Goal: Task Accomplishment & Management: Use online tool/utility

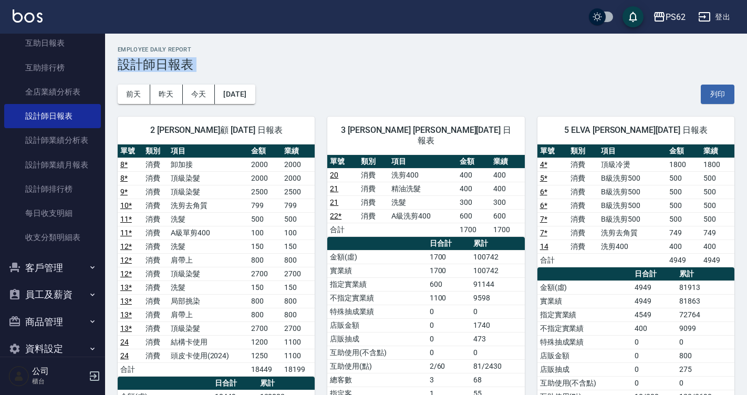
drag, startPoint x: 745, startPoint y: 95, endPoint x: 750, endPoint y: 12, distance: 83.7
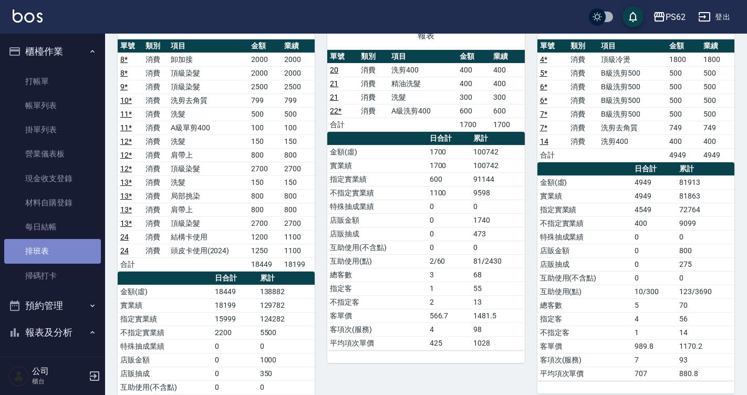
click at [55, 249] on link "排班表" at bounding box center [52, 251] width 97 height 24
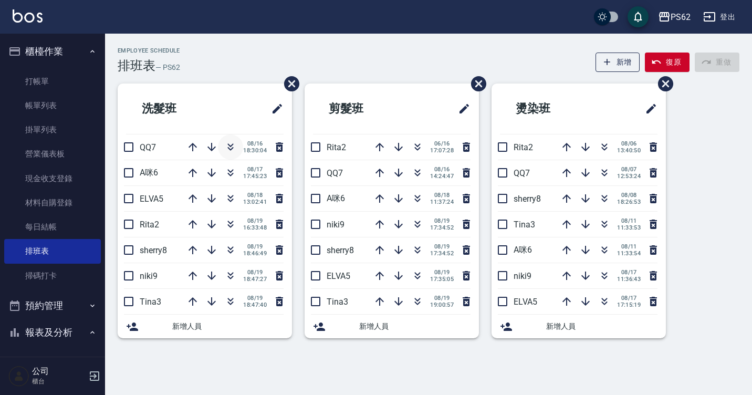
click at [224, 140] on button "button" at bounding box center [230, 146] width 25 height 25
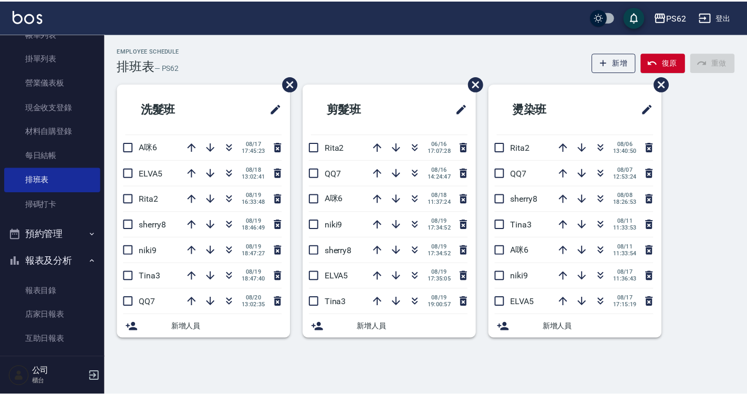
scroll to position [71, 0]
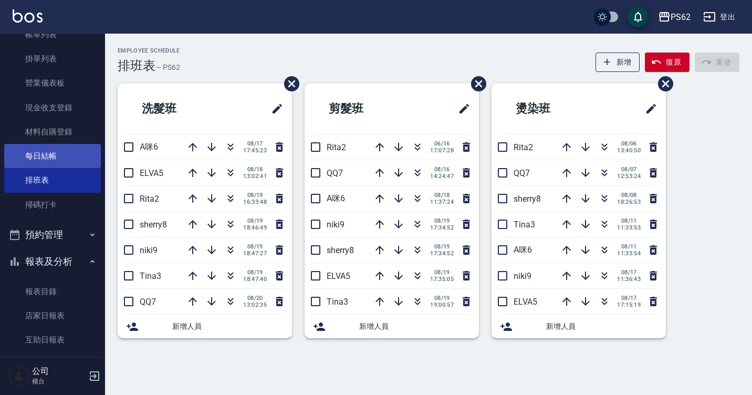
click at [66, 152] on link "每日結帳" at bounding box center [52, 156] width 97 height 24
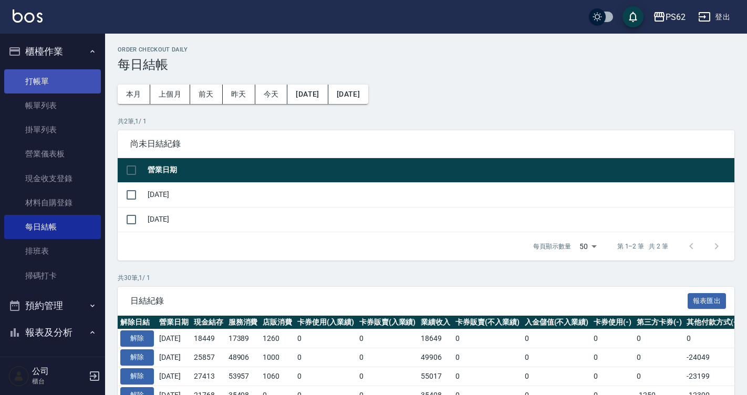
click at [56, 82] on link "打帳單" at bounding box center [52, 81] width 97 height 24
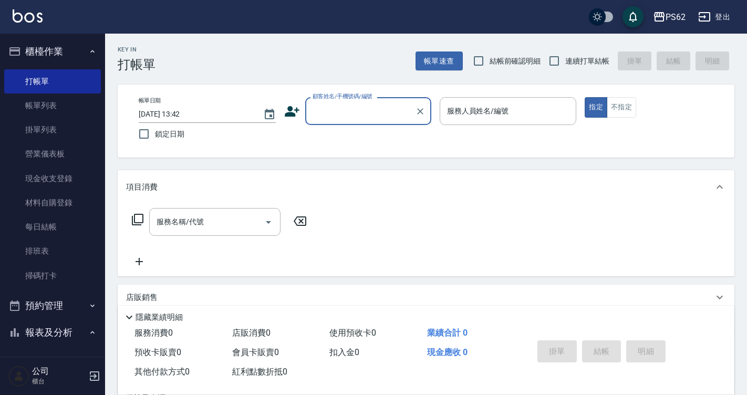
click at [321, 120] on input "顧客姓名/手機號碼/編號" at bounding box center [360, 111] width 101 height 18
type input "5"
type input "d"
type input "ㄎ"
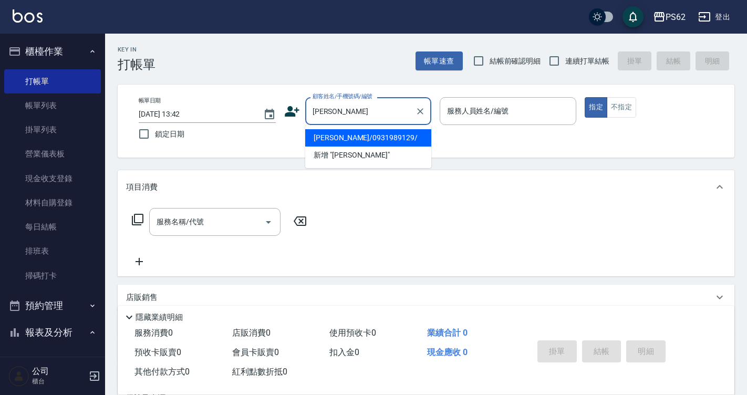
type input "[PERSON_NAME]/0931989129/"
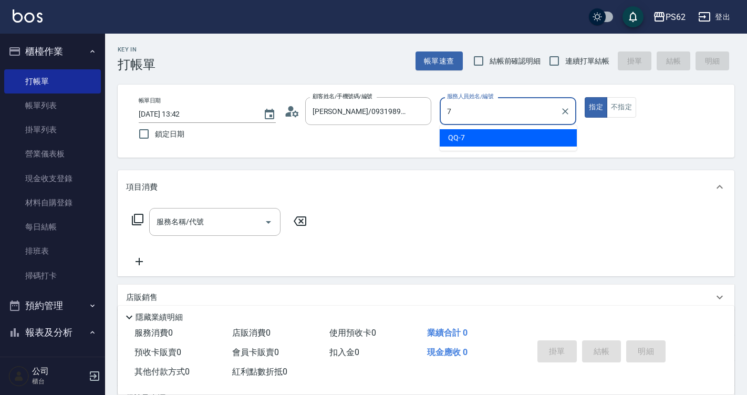
type input "QQ-7"
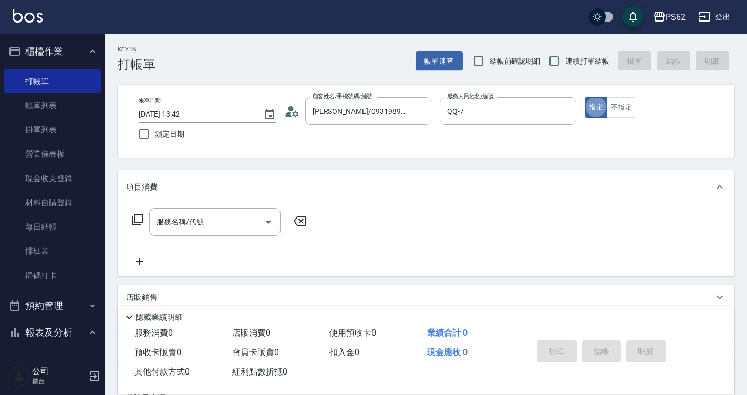
type button "true"
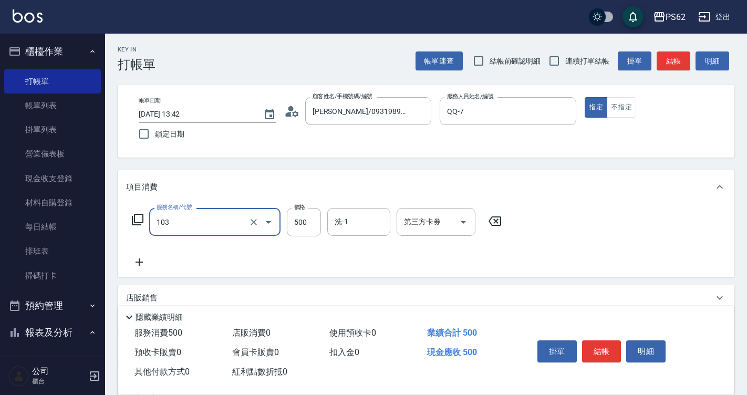
type input "B級洗剪500(103)"
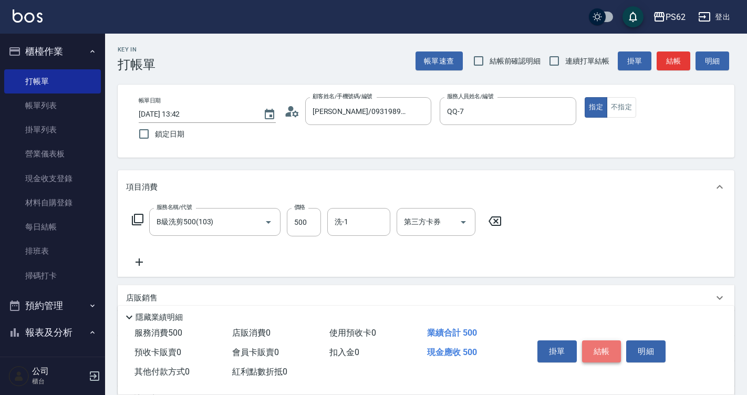
click at [604, 351] on button "結帳" at bounding box center [601, 351] width 39 height 22
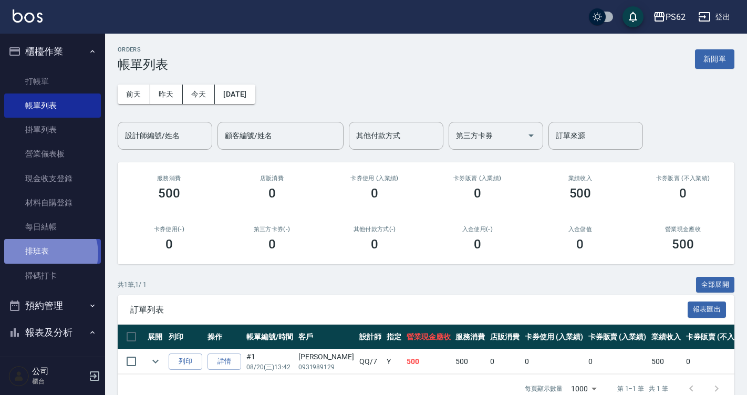
click at [49, 253] on link "排班表" at bounding box center [52, 251] width 97 height 24
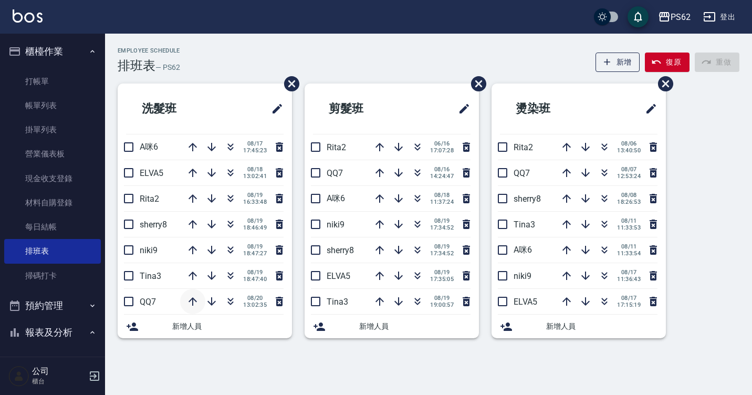
click at [195, 300] on icon "button" at bounding box center [192, 301] width 13 height 13
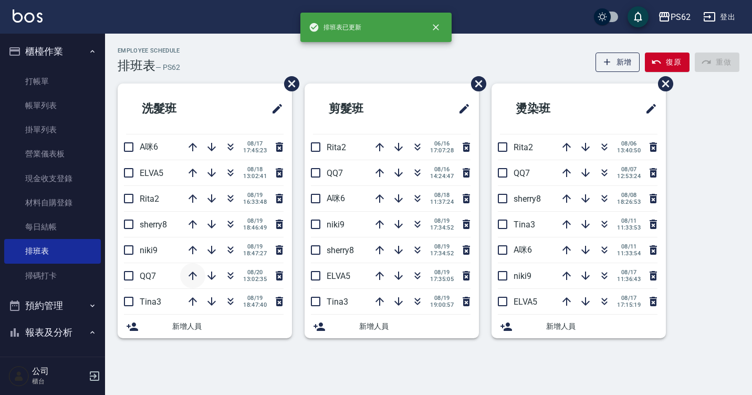
click at [195, 280] on icon "button" at bounding box center [192, 275] width 13 height 13
click at [193, 255] on icon "button" at bounding box center [192, 250] width 13 height 13
click at [194, 222] on icon "button" at bounding box center [193, 224] width 8 height 8
click at [198, 197] on icon "button" at bounding box center [192, 198] width 13 height 13
click at [190, 180] on button "button" at bounding box center [192, 172] width 25 height 25
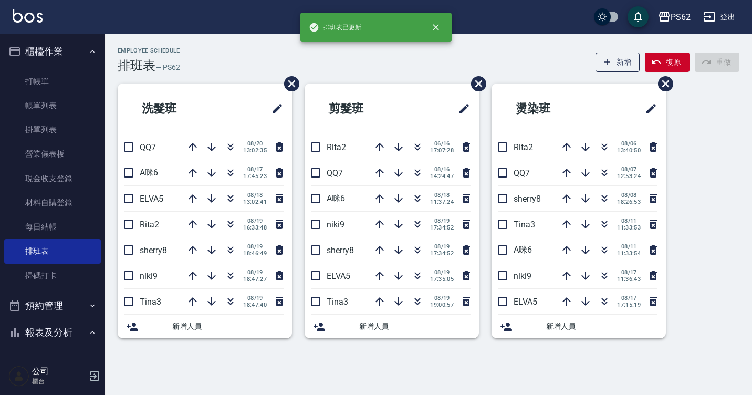
click at [232, 348] on div "洗髮班 QQ7 [DATE] 13:02:35 A咪6 [DATE] 17:45:23 ELVA5 [DATE] 13:02:41 Rita2 [DATE] …" at bounding box center [198, 217] width 187 height 267
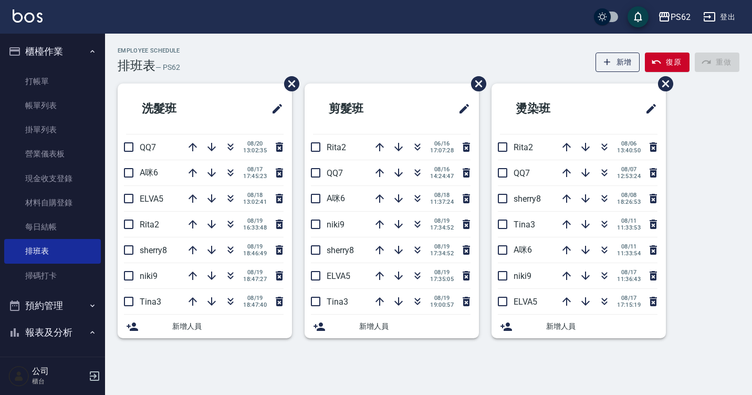
click at [232, 370] on div "Employee Schedule 排班表 — PS62 新增 復原 重做 洗髮班 QQ7 [DATE] 13:02:35 A咪6 [DATE] 17:45:…" at bounding box center [376, 197] width 752 height 395
click at [51, 89] on link "打帳單" at bounding box center [52, 81] width 97 height 24
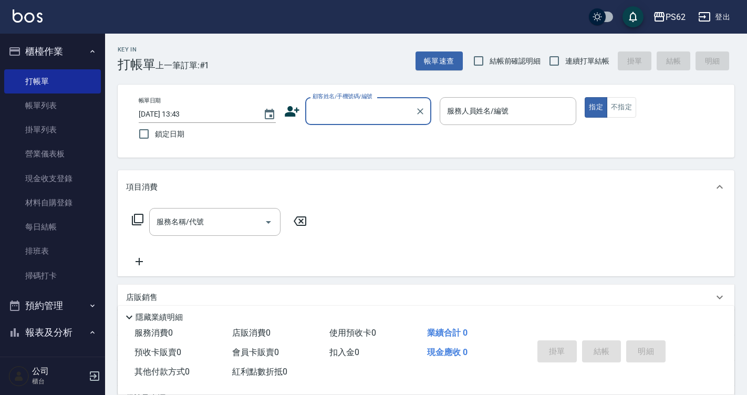
click at [339, 162] on div "Key In 打帳單 上一筆訂單:#1 帳單速查 結帳前確認明細 連續打單結帳 掛單 結帳 明細 帳單日期 [DATE] 13:43 鎖定日期 顧客姓名/手機…" at bounding box center [426, 273] width 642 height 478
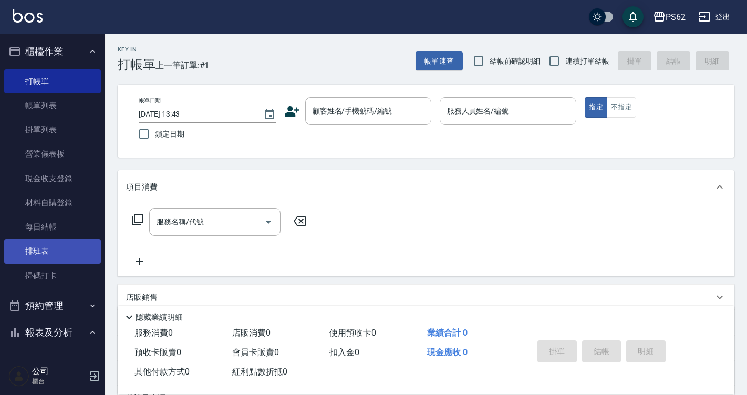
click at [47, 256] on link "排班表" at bounding box center [52, 251] width 97 height 24
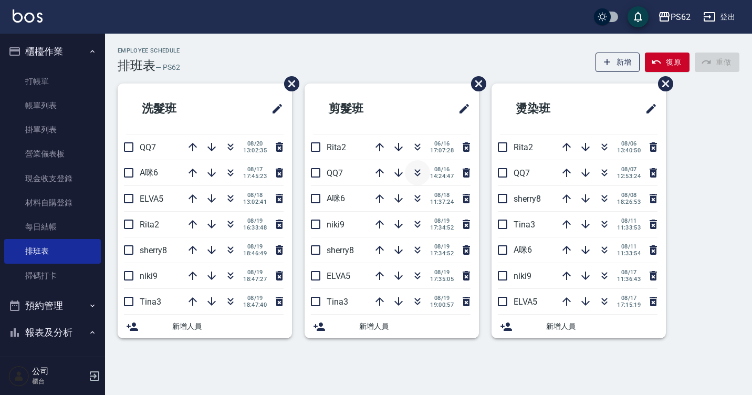
click at [413, 172] on icon "button" at bounding box center [417, 173] width 13 height 13
click at [417, 197] on icon "button" at bounding box center [417, 198] width 13 height 13
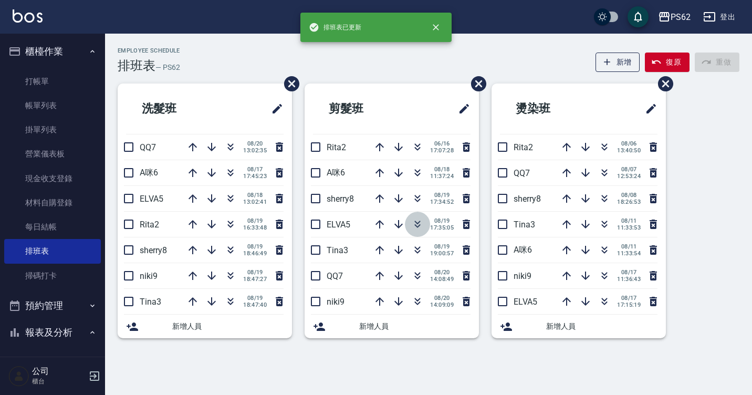
click at [418, 222] on icon "button" at bounding box center [417, 224] width 13 height 13
click at [377, 394] on div "Employee Schedule 排班表 — PS62 新增 復原 重做 洗髮班 QQ7 [DATE] 13:02:35 A咪6 [DATE] 17:45:…" at bounding box center [376, 197] width 752 height 395
